Goal: Task Accomplishment & Management: Manage account settings

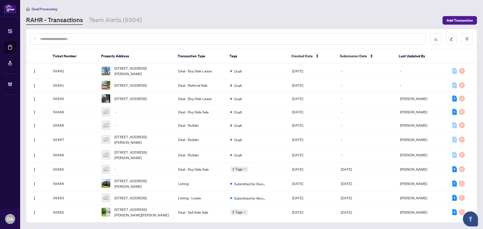
click at [145, 22] on div "[PERSON_NAME] - Transactions Team Alerts (9304)" at bounding box center [233, 20] width 414 height 9
click at [183, 13] on div "Deal Processing [PERSON_NAME] - Transactions Team Alerts (9304) Add Transaction" at bounding box center [251, 15] width 451 height 19
click at [133, 16] on link "Team Alerts (9304)" at bounding box center [115, 20] width 53 height 9
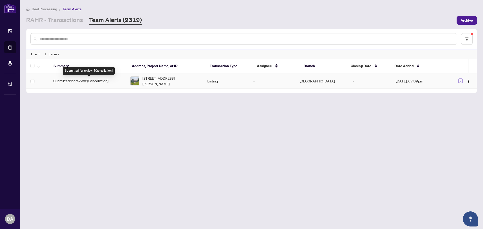
click at [77, 82] on span "Submitted for review: [Cancellation]" at bounding box center [87, 81] width 69 height 6
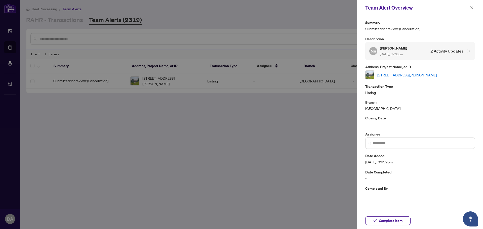
click at [409, 74] on link "[STREET_ADDRESS][PERSON_NAME]" at bounding box center [407, 75] width 59 height 6
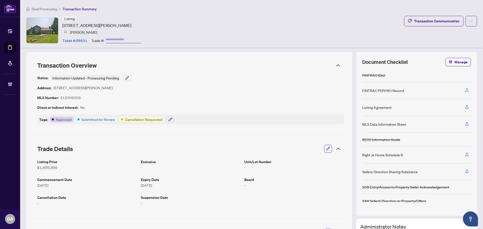
click at [335, 64] on icon at bounding box center [338, 65] width 6 height 6
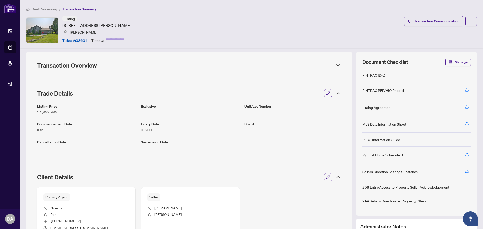
click at [335, 64] on icon at bounding box center [338, 65] width 6 height 6
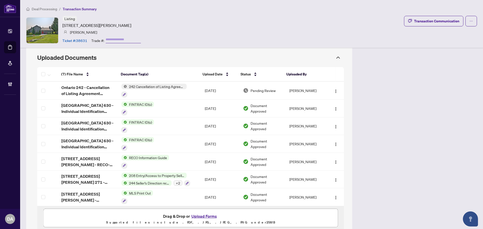
scroll to position [270, 0]
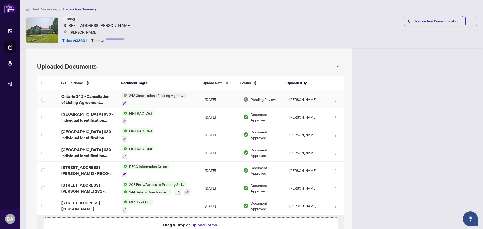
click at [78, 99] on span "Ontario 242 - Cancellation of Listing Agreement Authority to Offer for Sale 5.p…" at bounding box center [87, 99] width 52 height 12
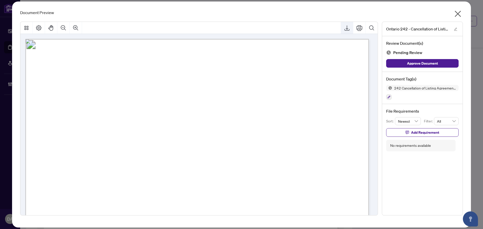
click at [344, 29] on icon "Export" at bounding box center [347, 28] width 6 height 6
click at [456, 15] on icon "close" at bounding box center [458, 14] width 6 height 6
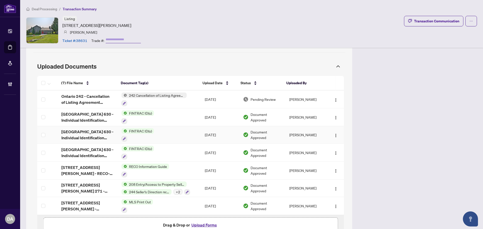
scroll to position [295, 0]
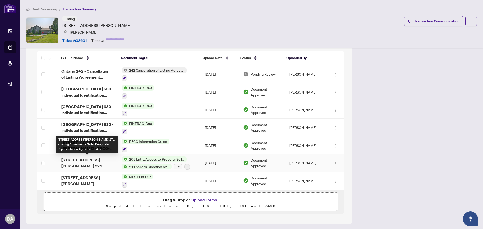
click at [90, 163] on span "6406 clemens rd - Ontario 271 - Listing Agreement - Seller Designated Represent…" at bounding box center [87, 163] width 52 height 12
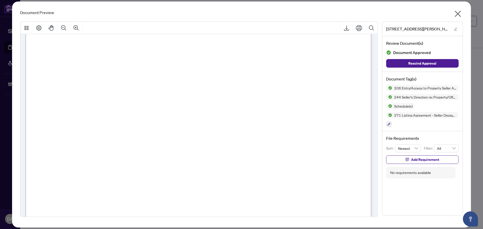
scroll to position [50, 0]
click at [459, 18] on icon "close" at bounding box center [458, 14] width 8 height 8
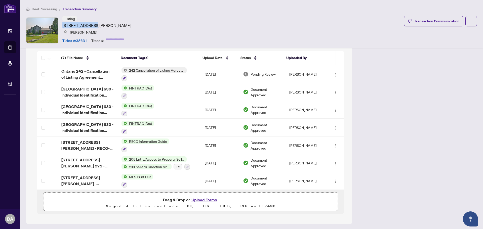
drag, startPoint x: 62, startPoint y: 25, endPoint x: 94, endPoint y: 25, distance: 31.7
click at [94, 25] on article "[STREET_ADDRESS][PERSON_NAME]" at bounding box center [96, 25] width 69 height 6
copy article "6406 Clemens Rd"
click at [205, 13] on div "Deal Processing / Transaction Summary Listing 6406 Clemens Rd, Clarington, Onta…" at bounding box center [251, 24] width 463 height 48
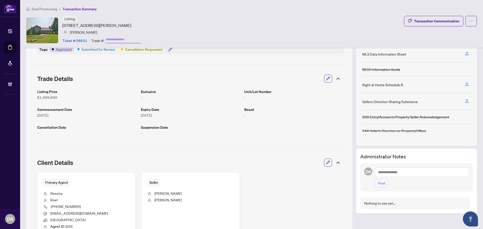
scroll to position [0, 0]
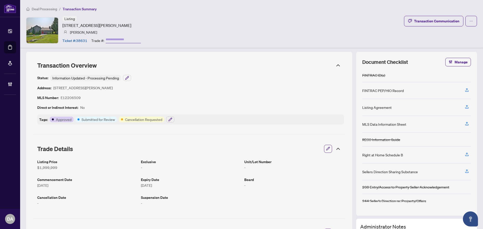
click at [336, 65] on icon at bounding box center [338, 65] width 6 height 6
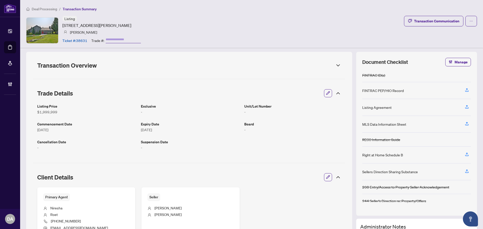
click at [335, 93] on icon at bounding box center [338, 93] width 6 height 6
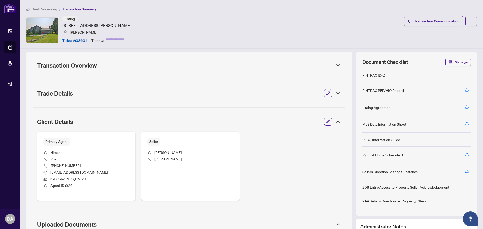
click at [335, 120] on icon at bounding box center [338, 122] width 6 height 6
